Goal: Find contact information: Find contact information

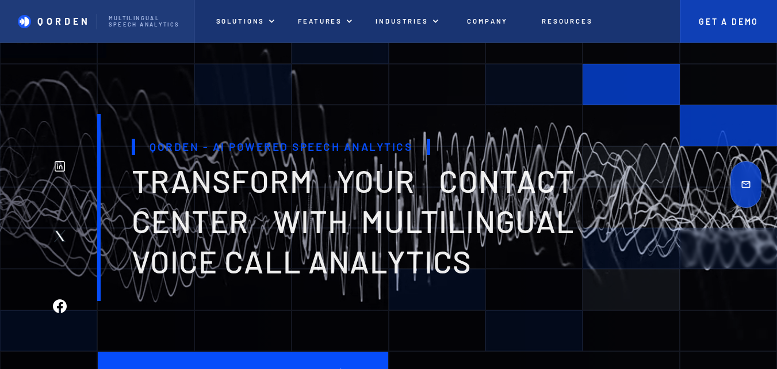
click at [706, 22] on p "Get A Demo" at bounding box center [729, 22] width 69 height 10
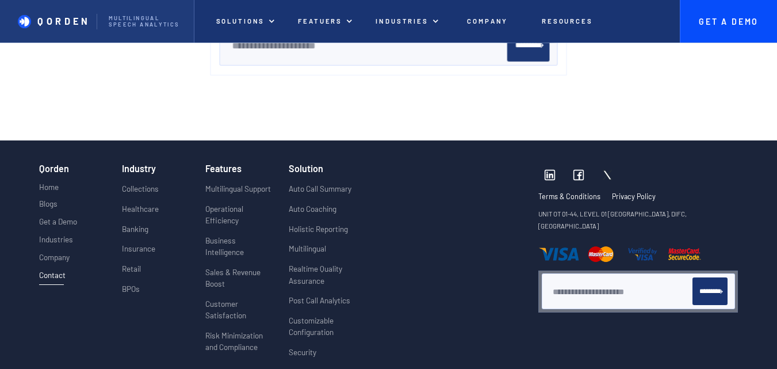
scroll to position [2129, 0]
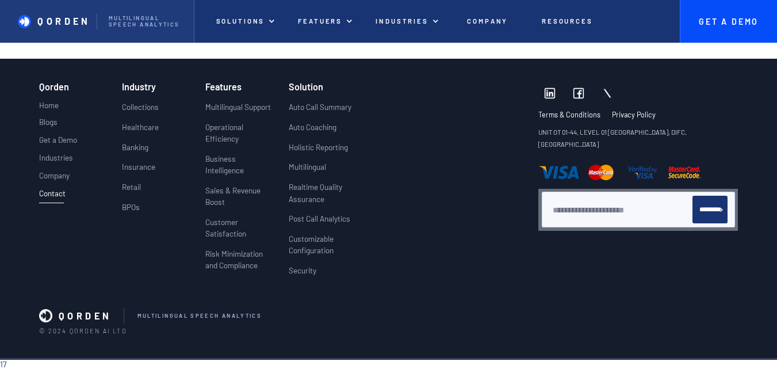
click at [58, 190] on p "Contact" at bounding box center [51, 193] width 25 height 9
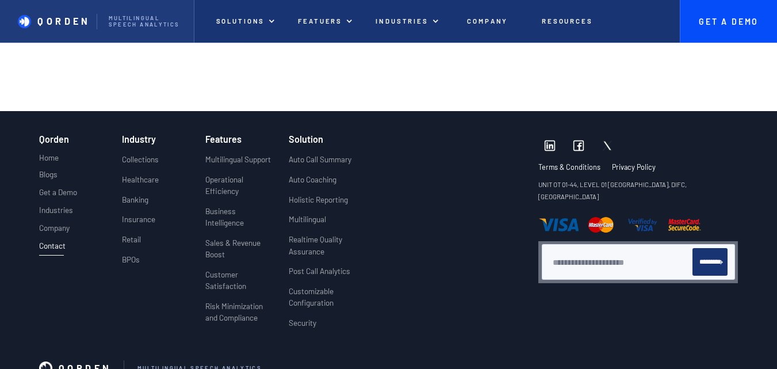
scroll to position [2135, 0]
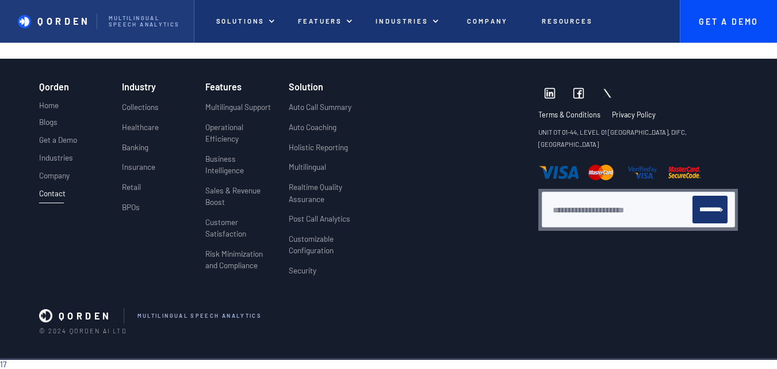
click at [43, 190] on link "Contact" at bounding box center [51, 196] width 25 height 14
